Goal: Find specific page/section: Find specific page/section

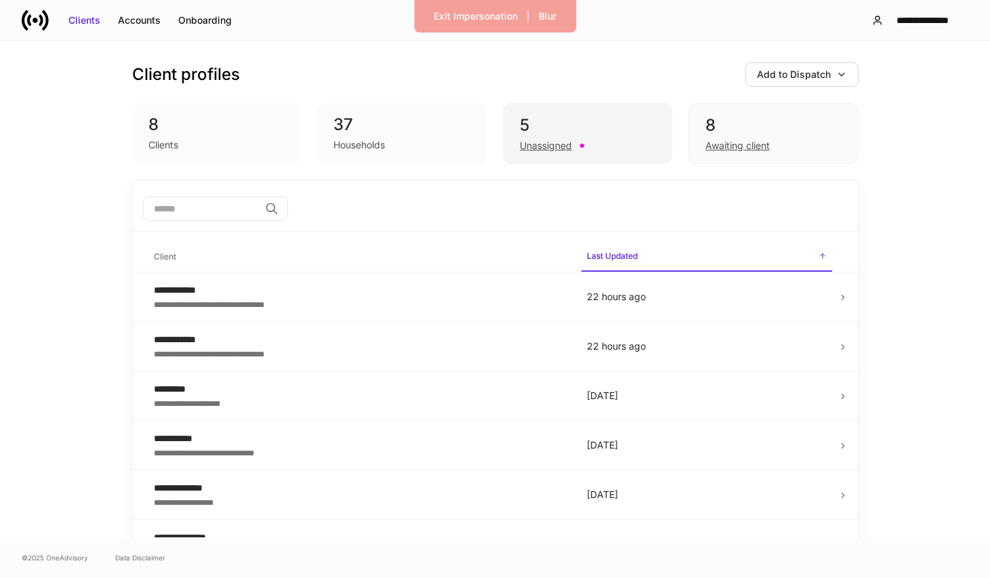
click at [586, 126] on div "5" at bounding box center [588, 126] width 136 height 22
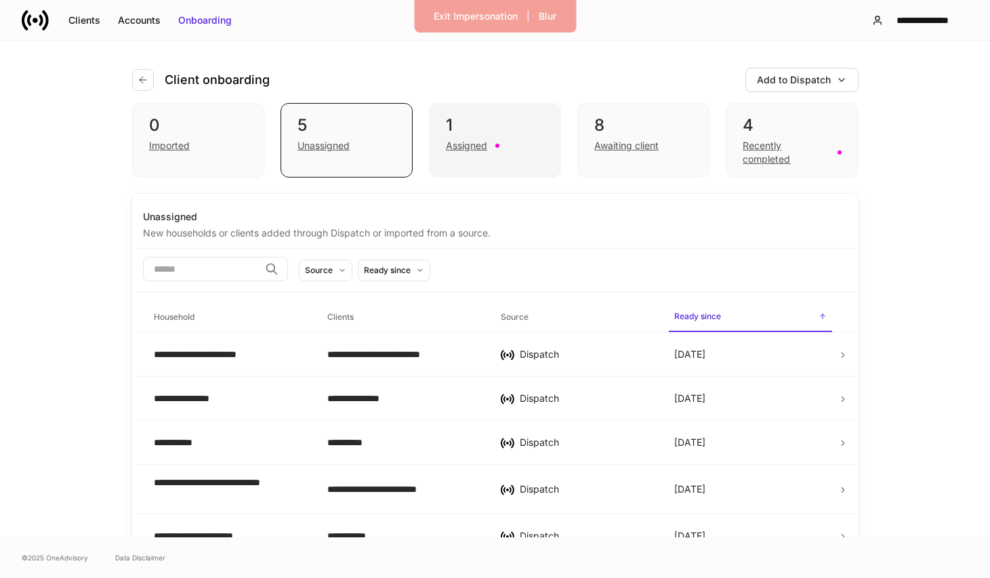
click at [516, 150] on div "Assigned" at bounding box center [495, 144] width 98 height 16
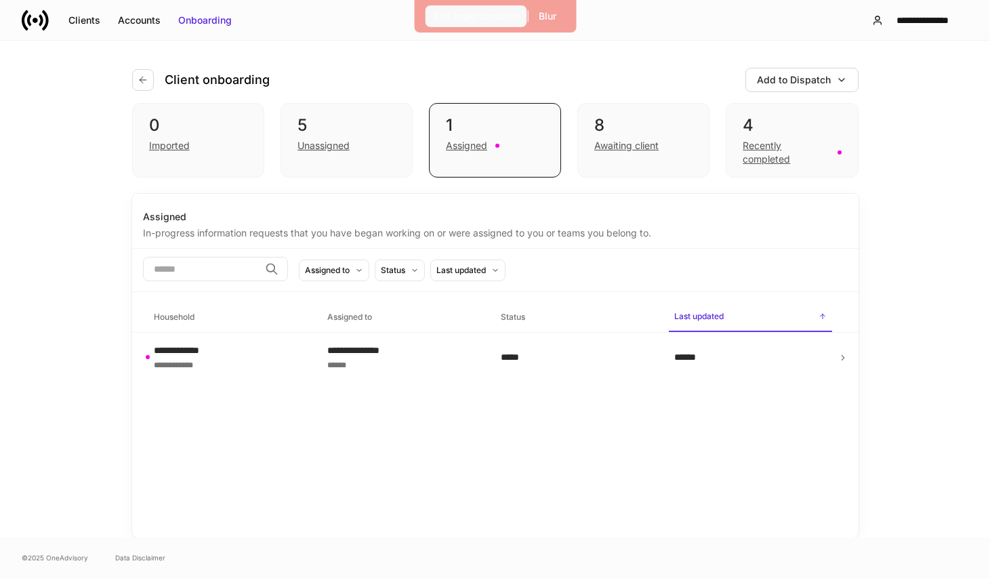
click at [460, 14] on div "Exit Impersonation" at bounding box center [476, 16] width 84 height 14
